Goal: Task Accomplishment & Management: Use online tool/utility

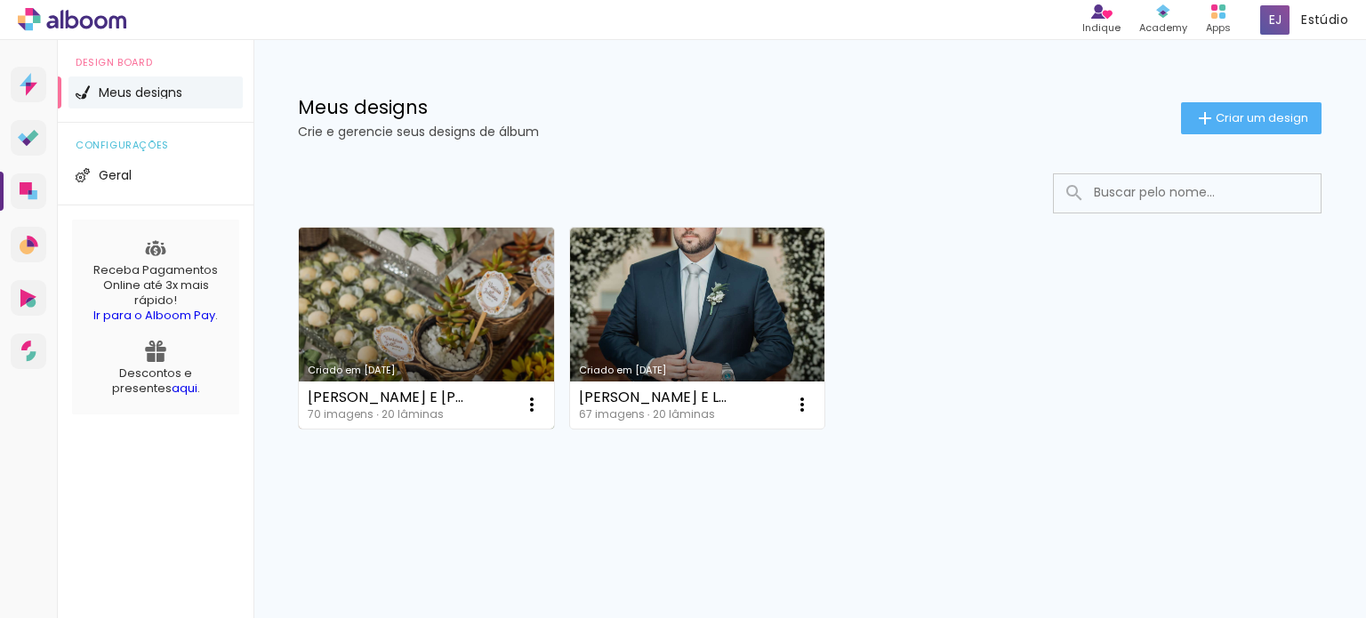
click at [399, 305] on link "Criado em [DATE]" at bounding box center [426, 328] width 255 height 201
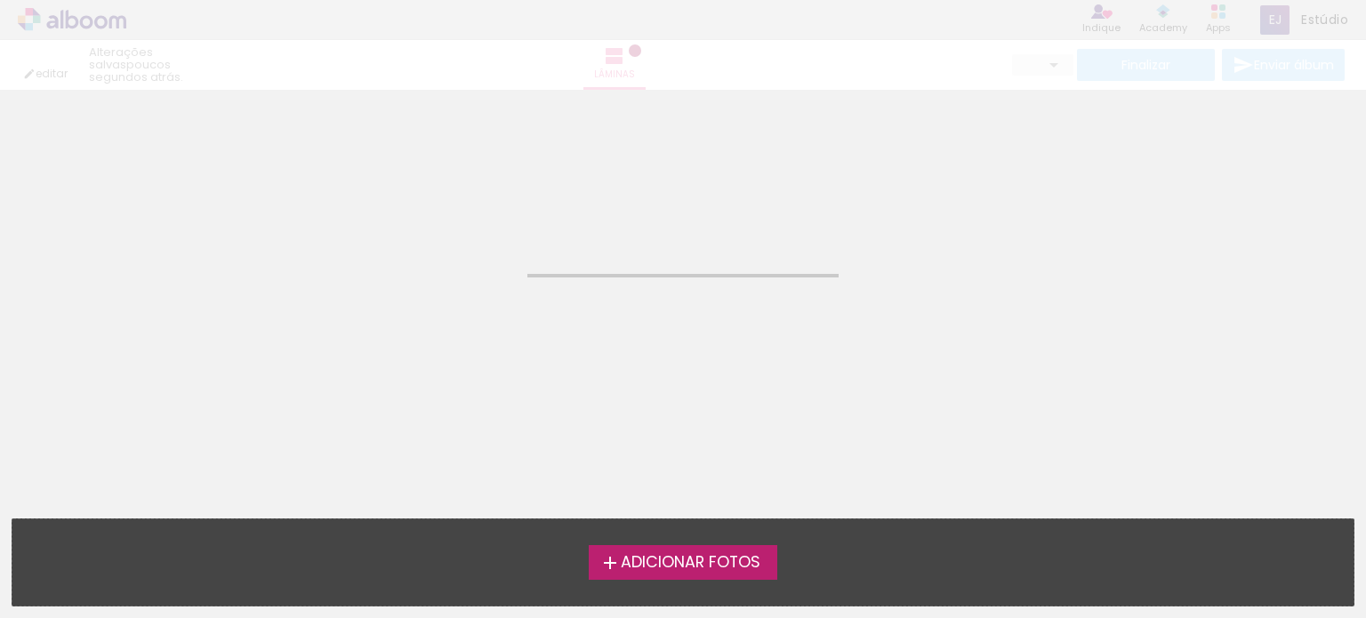
click at [399, 305] on neon-animated-pages "Confirmar Cancelar" at bounding box center [683, 354] width 1366 height 528
